Goal: Information Seeking & Learning: Learn about a topic

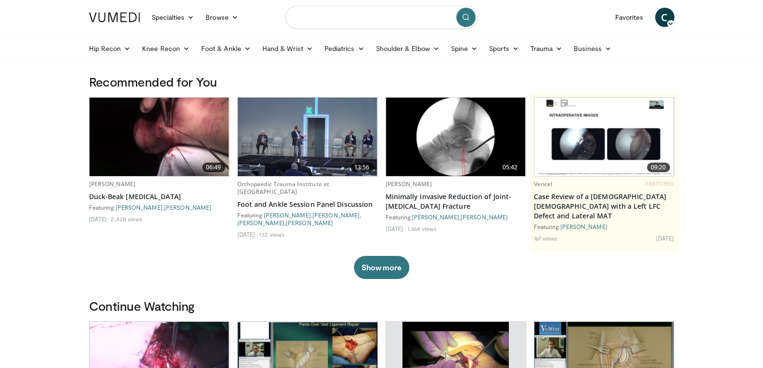
click at [311, 17] on input "Search topics, interventions" at bounding box center [381, 17] width 193 height 23
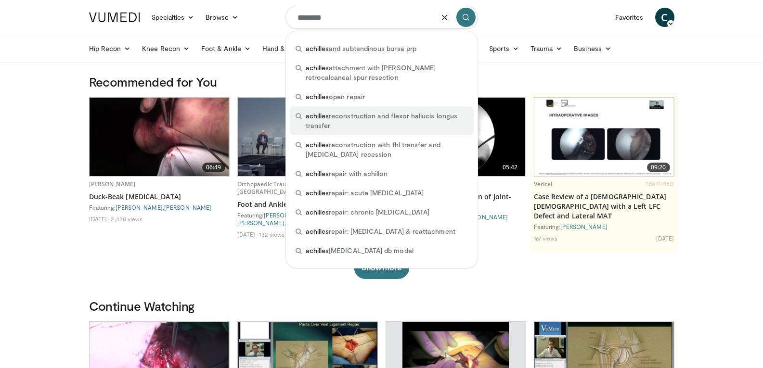
click at [319, 117] on span "achilles" at bounding box center [318, 116] width 24 height 8
type input "**********"
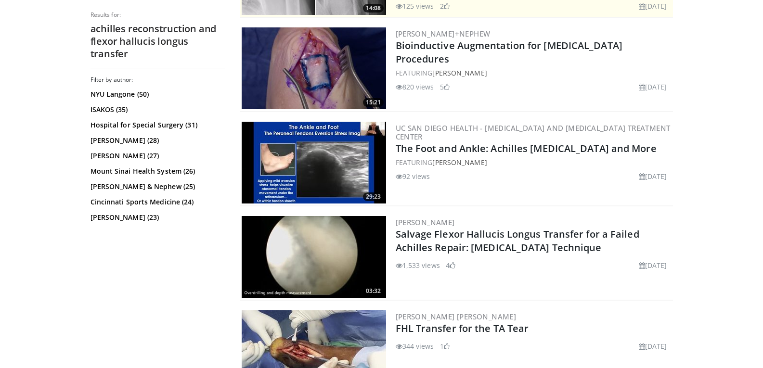
scroll to position [289, 0]
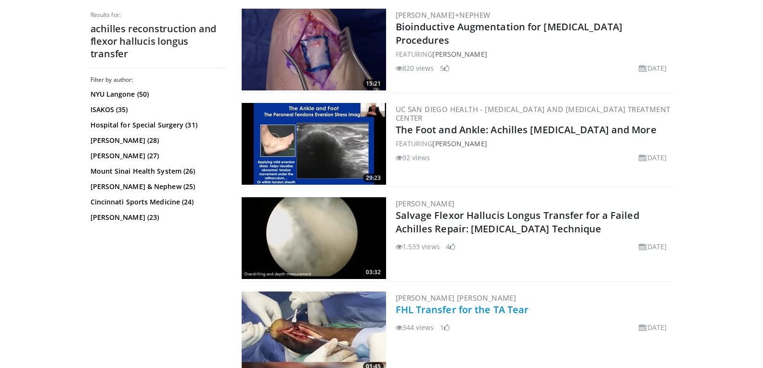
click at [459, 313] on link "FHL Transfer for the TA Tear" at bounding box center [462, 309] width 133 height 13
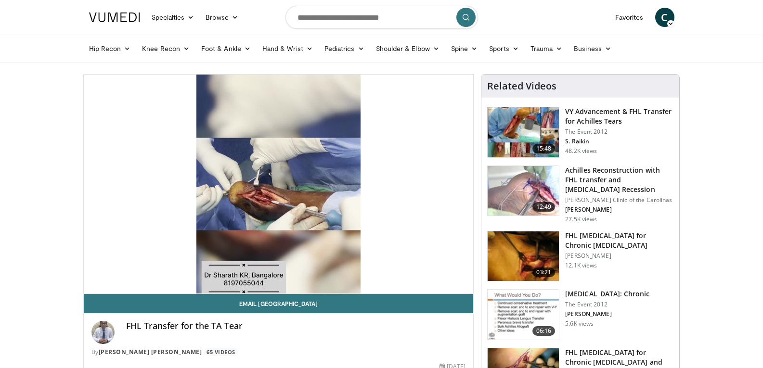
click at [613, 247] on h3 "FHL Tendon Transfer for Chronic Achilles Tendinopathy" at bounding box center [619, 240] width 108 height 19
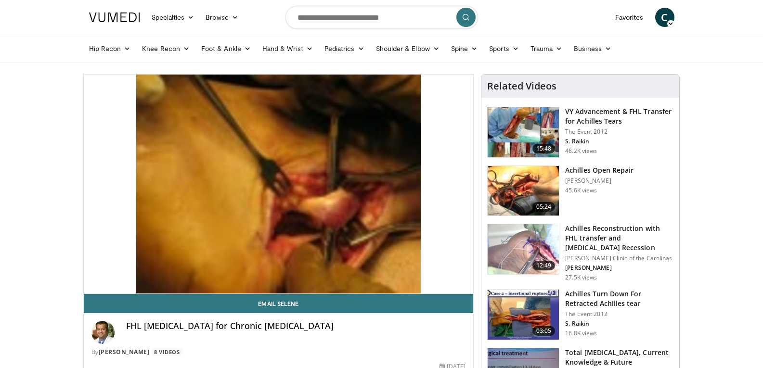
click at [597, 303] on h3 "Achilles Turn Down For Retracted Achilles tear" at bounding box center [619, 298] width 108 height 19
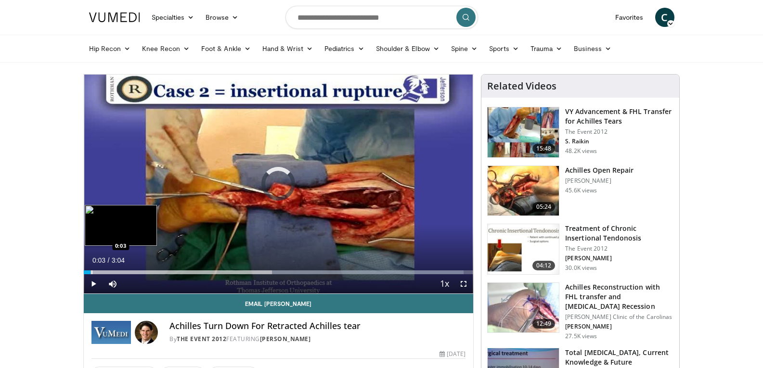
click at [91, 272] on div "Progress Bar" at bounding box center [91, 273] width 1 height 4
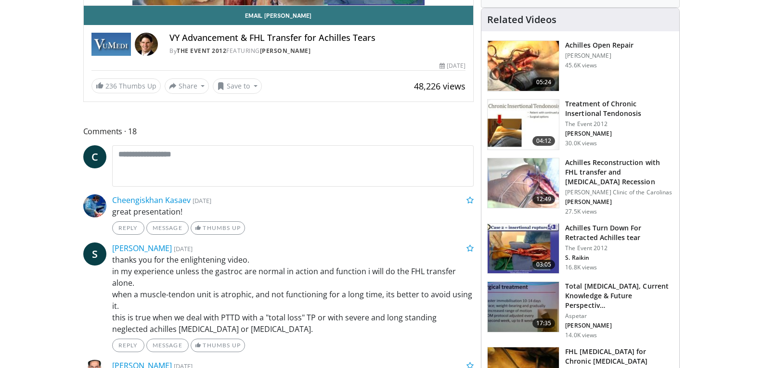
scroll to position [289, 0]
click at [525, 265] on img at bounding box center [523, 248] width 71 height 50
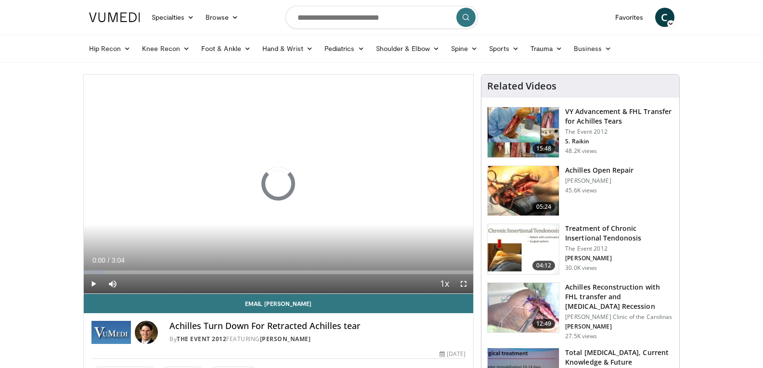
click at [593, 120] on h3 "VY Advancement & FHL Transfer for Achilles Tears" at bounding box center [619, 116] width 108 height 19
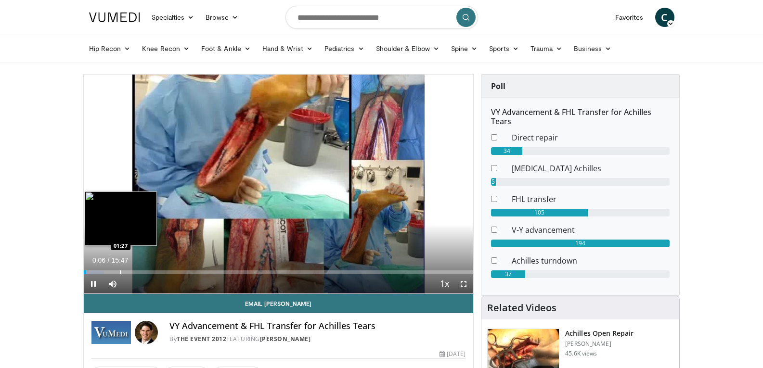
click at [120, 272] on div "Progress Bar" at bounding box center [120, 273] width 1 height 4
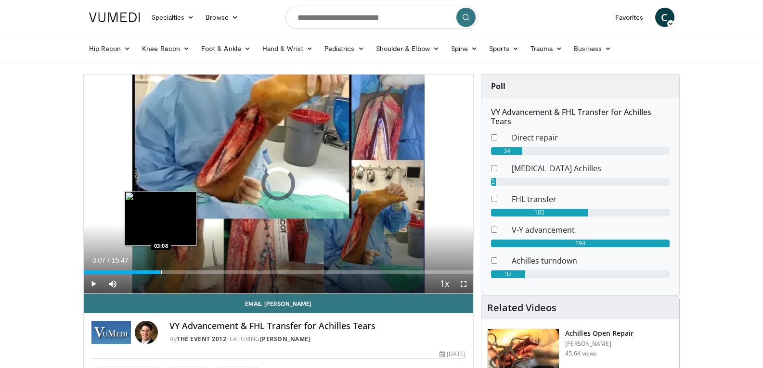
click at [161, 271] on div "Progress Bar" at bounding box center [161, 273] width 1 height 4
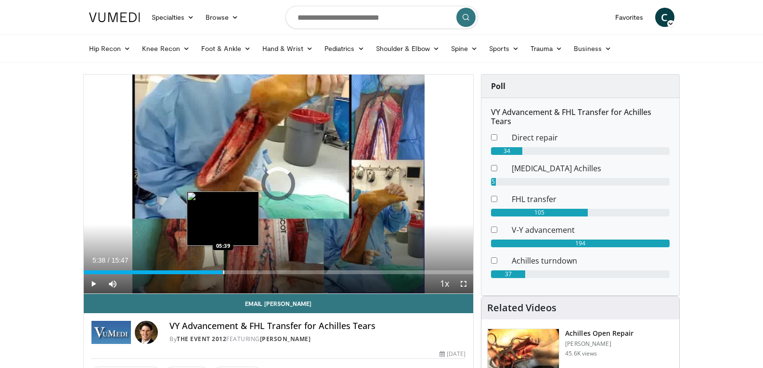
click at [223, 273] on div "Progress Bar" at bounding box center [223, 273] width 1 height 4
click at [216, 273] on div "Progress Bar" at bounding box center [216, 273] width 1 height 4
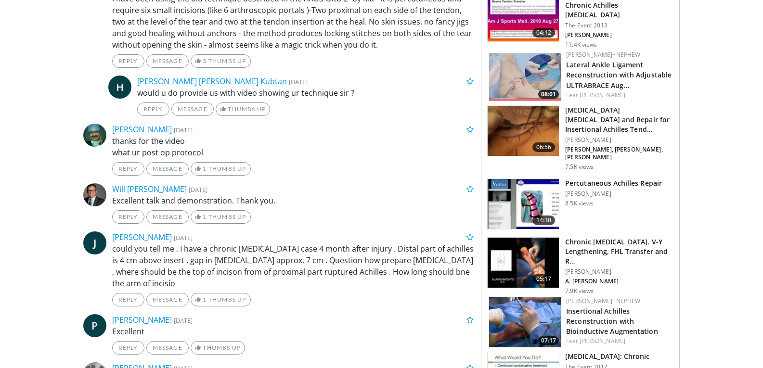
scroll to position [770, 0]
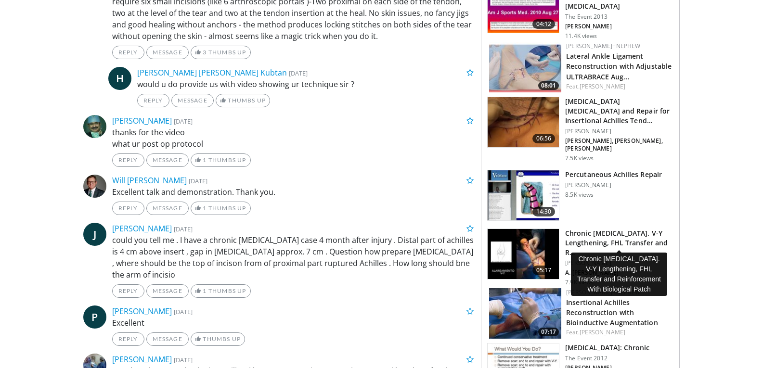
click at [603, 234] on h3 "Chronic [MEDICAL_DATA]. V-Y Lengthening, FHL Transfer and R…" at bounding box center [619, 243] width 108 height 29
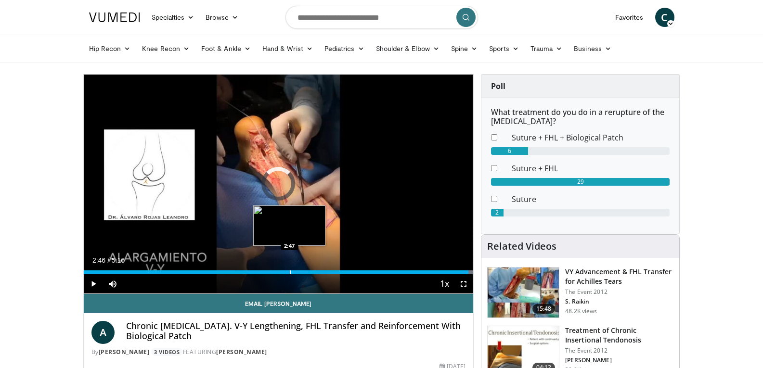
click at [290, 273] on div "Progress Bar" at bounding box center [290, 273] width 1 height 4
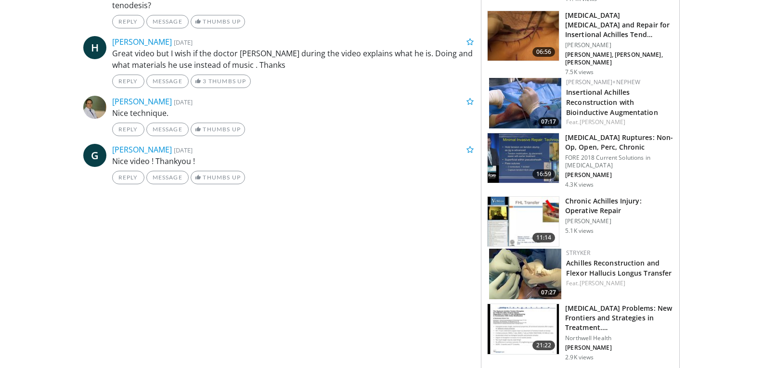
scroll to position [626, 0]
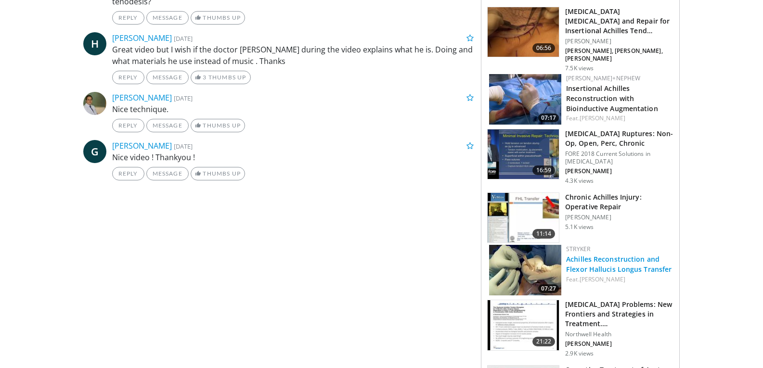
click at [595, 261] on link "Achilles Reconstruction and Flexor Hallucis Longus Transfer" at bounding box center [618, 264] width 105 height 19
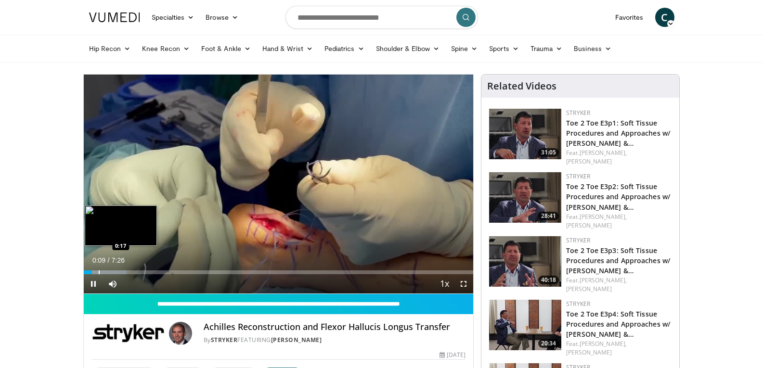
click at [99, 273] on div "Progress Bar" at bounding box center [99, 273] width 1 height 4
